Goal: Find specific page/section: Find specific page/section

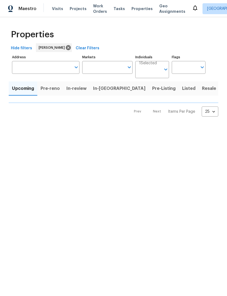
type input "100"
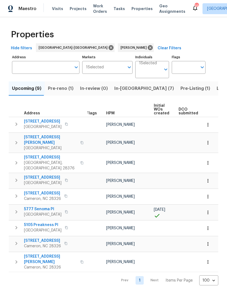
scroll to position [0, -1]
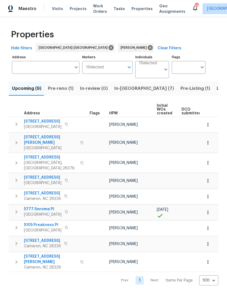
click at [63, 90] on span "Pre-reno (1)" at bounding box center [61, 89] width 26 height 8
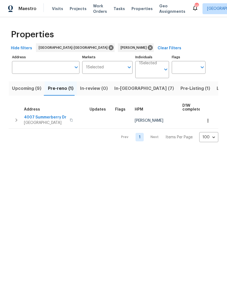
scroll to position [0, 0]
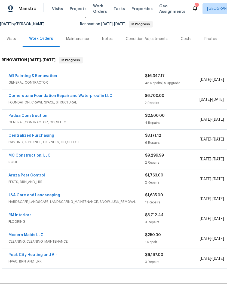
scroll to position [55, 0]
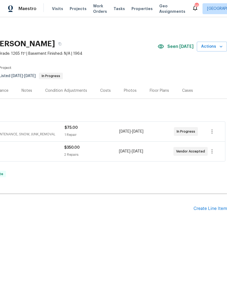
scroll to position [0, 81]
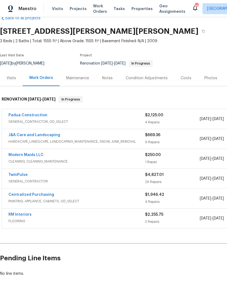
scroll to position [12, 0]
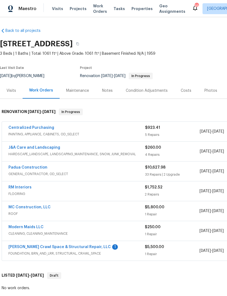
click at [70, 245] on link "[PERSON_NAME] Crawl Space & Structural Repair, LLC" at bounding box center [59, 247] width 102 height 4
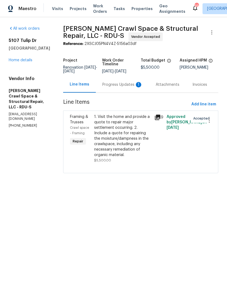
click at [123, 86] on div "Progress Updates 1" at bounding box center [122, 84] width 40 height 5
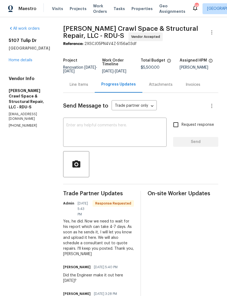
click at [110, 136] on textarea at bounding box center [114, 132] width 97 height 19
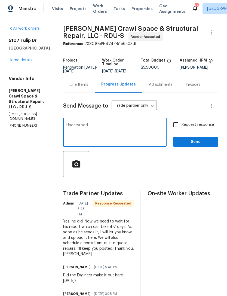
type textarea "Understood"
click at [193, 143] on span "Send" at bounding box center [196, 142] width 37 height 7
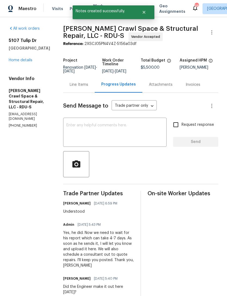
click at [22, 58] on link "Home details" at bounding box center [21, 60] width 24 height 4
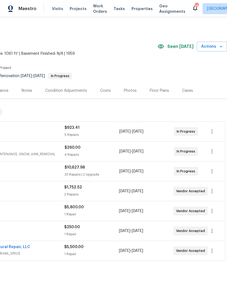
scroll to position [0, 81]
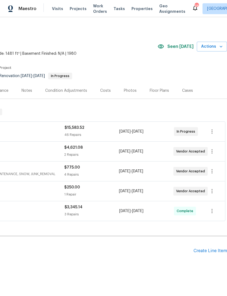
scroll to position [0, 81]
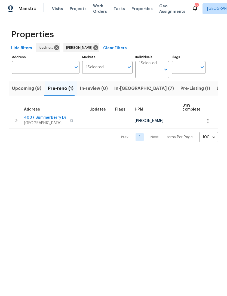
click at [28, 88] on span "Upcoming (9)" at bounding box center [26, 89] width 29 height 8
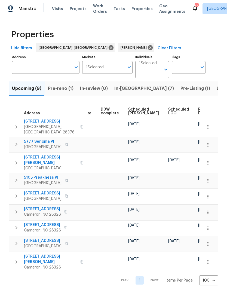
scroll to position [0, 137]
click at [132, 115] on span "Scheduled COE" at bounding box center [144, 112] width 31 height 8
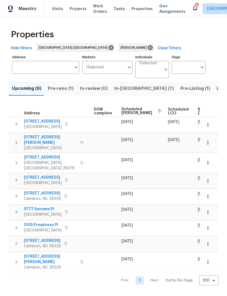
scroll to position [0, 144]
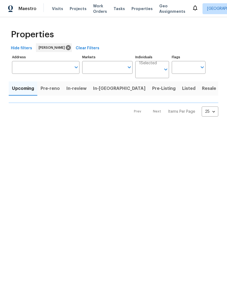
type input "100"
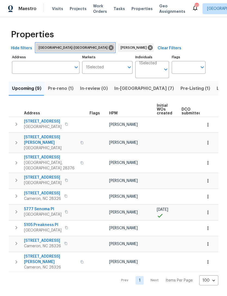
click at [109, 47] on icon at bounding box center [111, 47] width 5 height 5
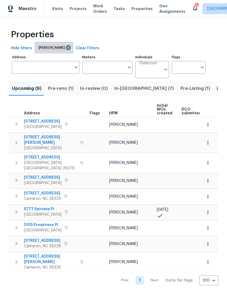
click at [66, 47] on icon at bounding box center [68, 47] width 5 height 5
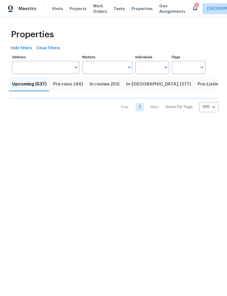
click at [102, 67] on input "Markets" at bounding box center [103, 67] width 43 height 13
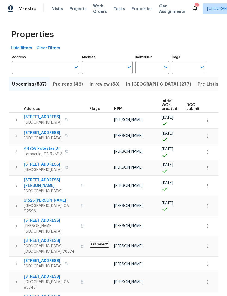
click at [104, 65] on input "Markets" at bounding box center [103, 67] width 43 height 13
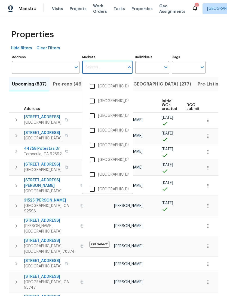
scroll to position [352, 0]
click at [116, 130] on li "Greensboro, NC" at bounding box center [108, 129] width 42 height 11
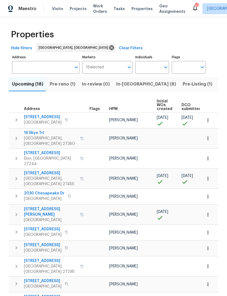
click at [111, 68] on input "Markets" at bounding box center [114, 67] width 21 height 13
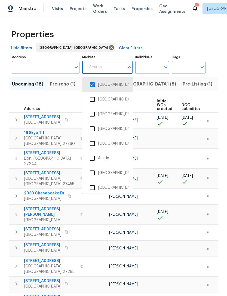
click at [93, 84] on input "checkbox" at bounding box center [92, 84] width 11 height 11
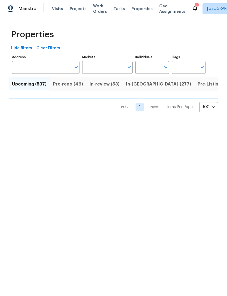
click at [105, 68] on input "Markets" at bounding box center [103, 67] width 43 height 13
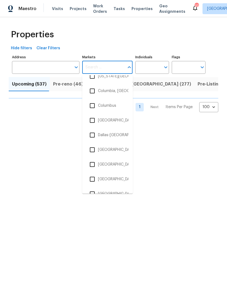
scroll to position [342, 0]
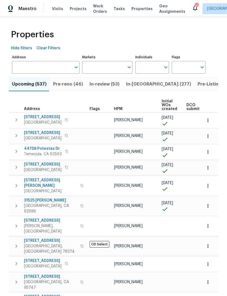
click at [113, 64] on input "Markets" at bounding box center [103, 67] width 43 height 13
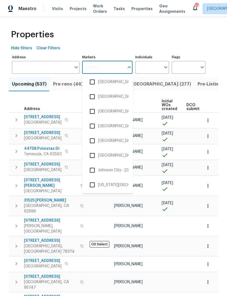
scroll to position [408, 0]
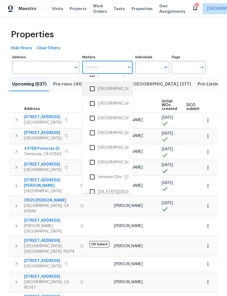
click at [110, 89] on li "Greenville, SC" at bounding box center [108, 88] width 42 height 11
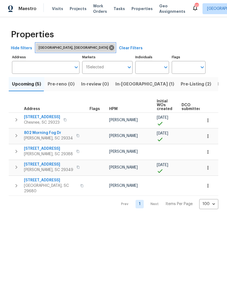
click at [109, 47] on icon at bounding box center [112, 48] width 6 height 6
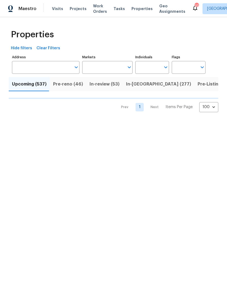
click at [96, 65] on input "Markets" at bounding box center [103, 67] width 43 height 13
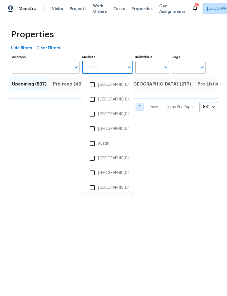
type input "r"
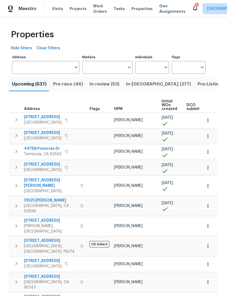
click at [104, 63] on input "Markets" at bounding box center [103, 67] width 43 height 13
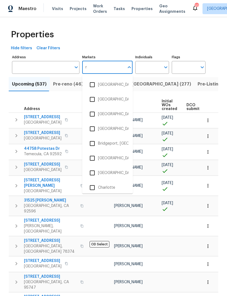
type input "ra"
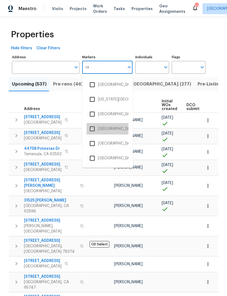
click at [122, 130] on li "Raleigh-Durham" at bounding box center [108, 128] width 42 height 11
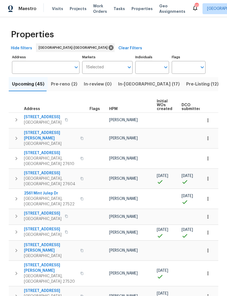
click at [66, 82] on span "Pre-reno (2)" at bounding box center [64, 84] width 26 height 8
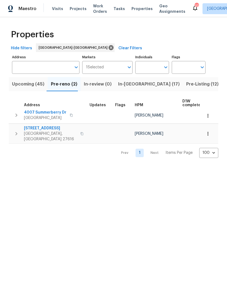
scroll to position [1, 0]
click at [34, 87] on span "Upcoming (45)" at bounding box center [28, 84] width 32 height 8
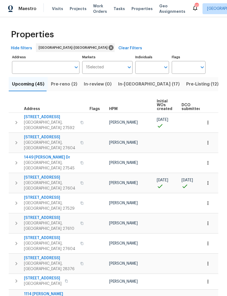
click at [141, 66] on input "text" at bounding box center [148, 67] width 26 height 13
click at [152, 65] on input "Individuals" at bounding box center [148, 67] width 26 height 13
type input "Preston"
click at [155, 84] on li "[PERSON_NAME]" at bounding box center [152, 84] width 25 height 11
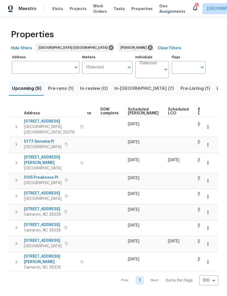
scroll to position [0, 137]
click at [136, 113] on span "Scheduled COE" at bounding box center [144, 112] width 31 height 8
